Goal: Navigation & Orientation: Find specific page/section

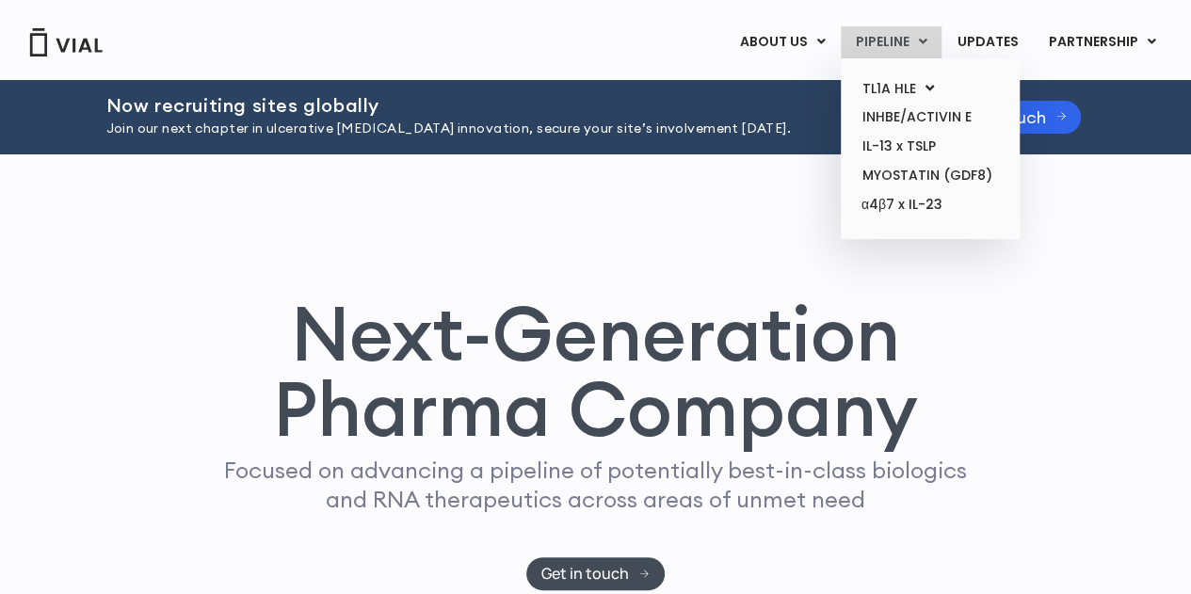
click at [900, 40] on link "PIPELINE" at bounding box center [891, 42] width 101 height 32
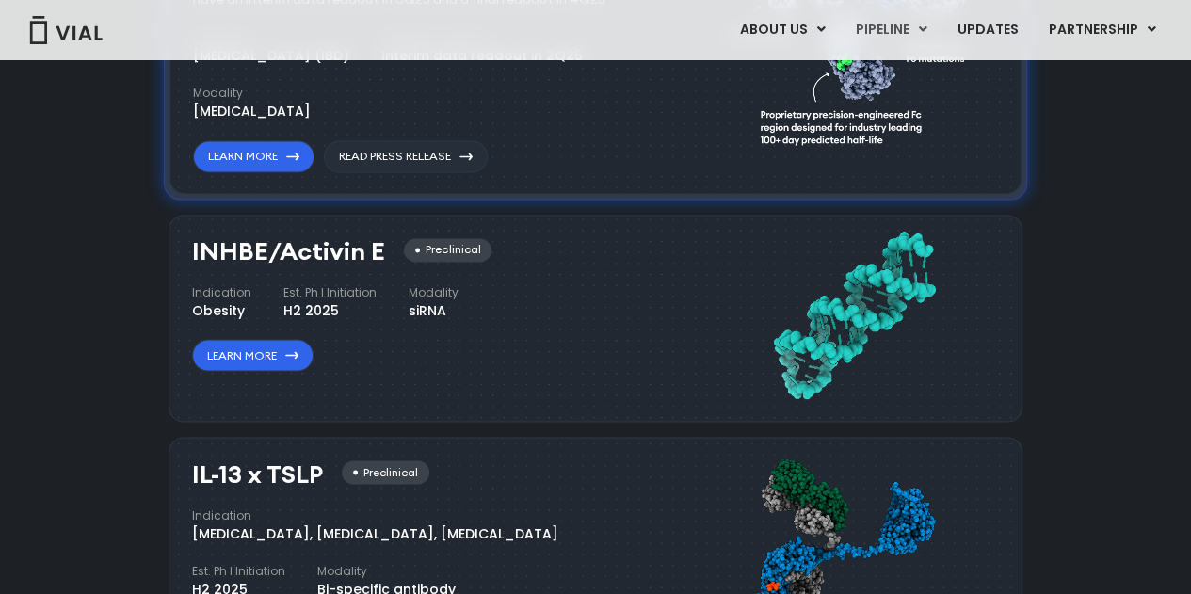
scroll to position [1505, 0]
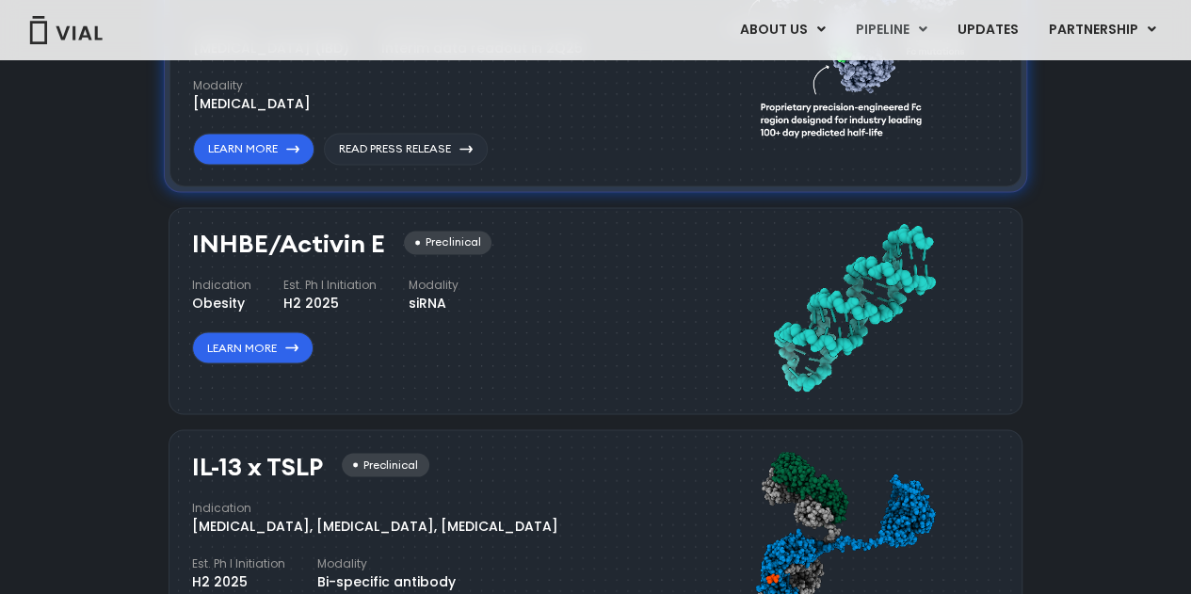
click at [977, 12] on div "ABOUT US ABOUT US CAREERS CONTACT US PIPELINE TL1A HLE PHASE 2 INHBE/ACTIVIN E …" at bounding box center [595, 30] width 1153 height 60
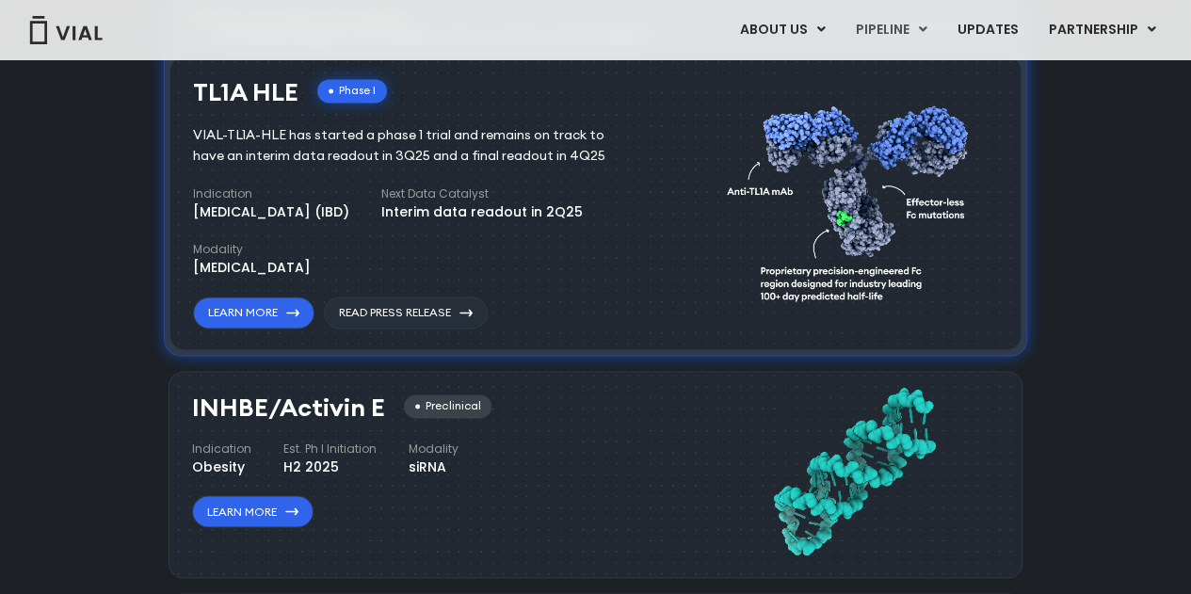
scroll to position [1324, 0]
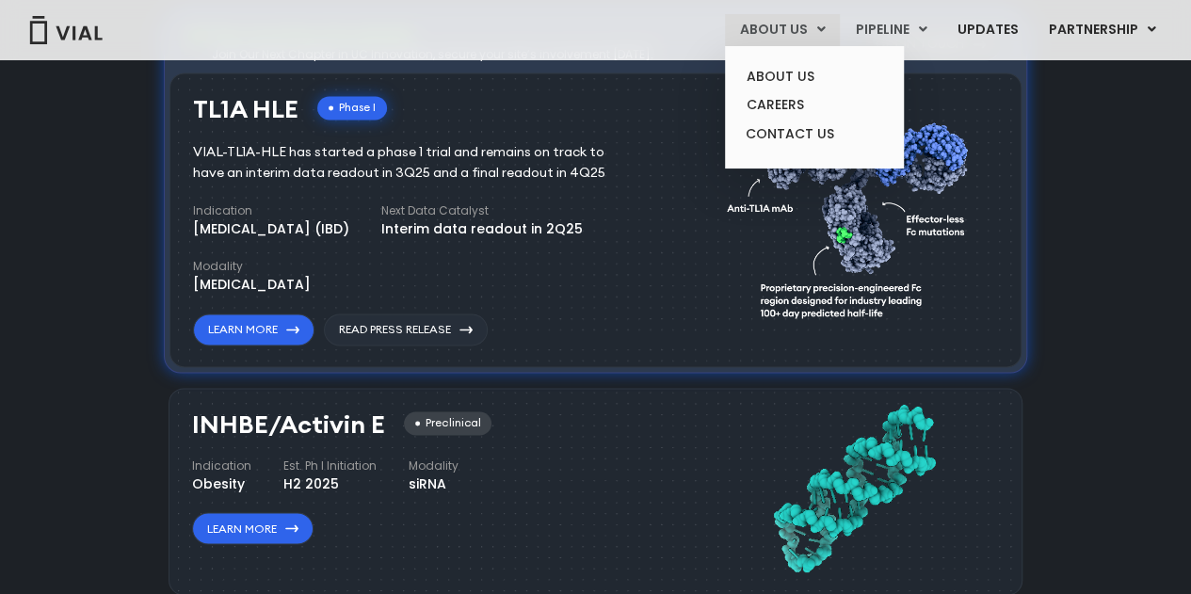
click at [793, 20] on link "ABOUT US" at bounding box center [782, 30] width 115 height 32
click at [793, 76] on link "ABOUT US" at bounding box center [814, 76] width 165 height 29
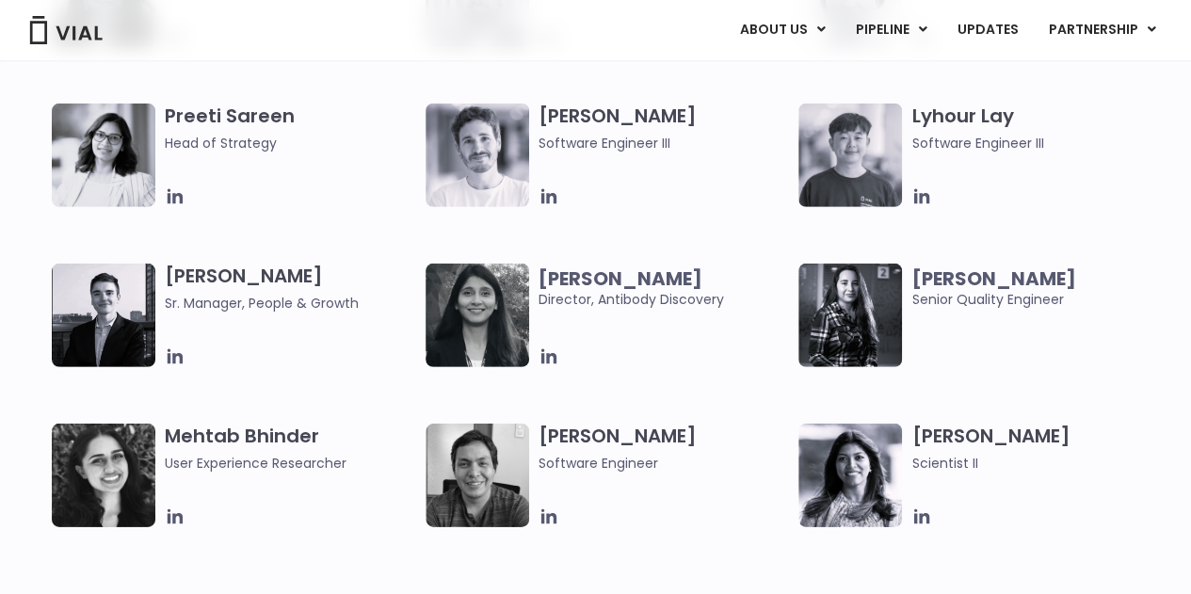
scroll to position [2703, 0]
